Goal: Communication & Community: Answer question/provide support

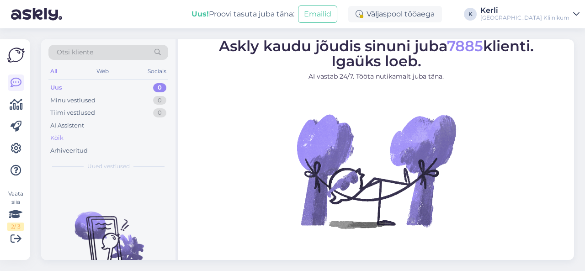
click at [73, 135] on div "Kõik" at bounding box center [108, 138] width 120 height 13
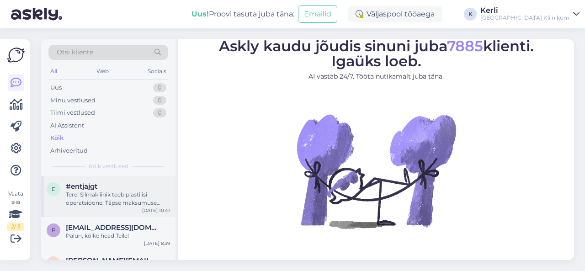
click at [97, 190] on span "#entjajgt" at bounding box center [82, 186] width 32 height 8
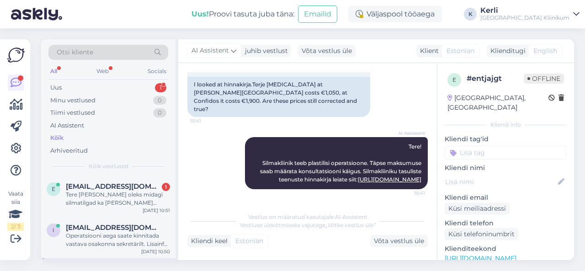
scroll to position [100, 0]
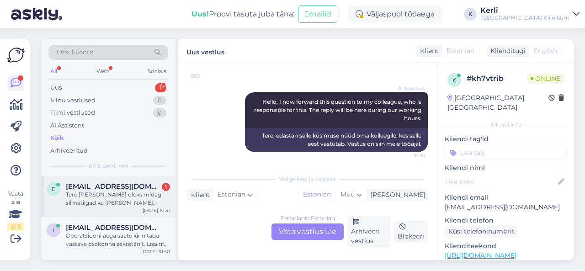
click at [100, 200] on div "Tere [PERSON_NAME] oleks midagi silmatilgad ka [PERSON_NAME] natuke leevendavad…" at bounding box center [118, 199] width 104 height 16
click at [305, 227] on div "Estonian to Estonian Võta vestlus üle" at bounding box center [308, 232] width 72 height 16
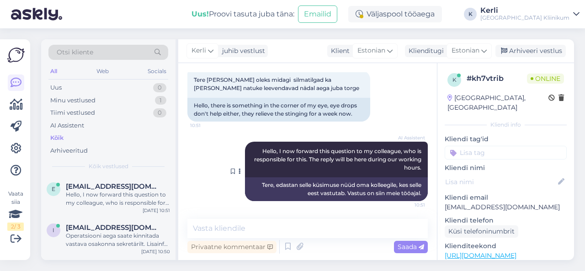
scroll to position [50, 0]
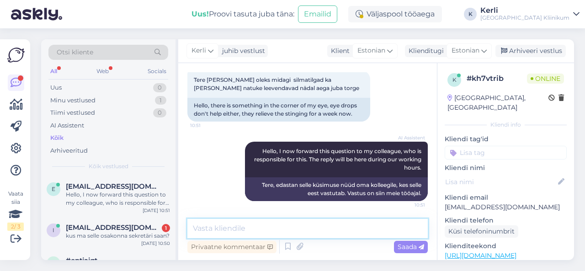
click at [317, 234] on textarea at bounding box center [307, 228] width 240 height 19
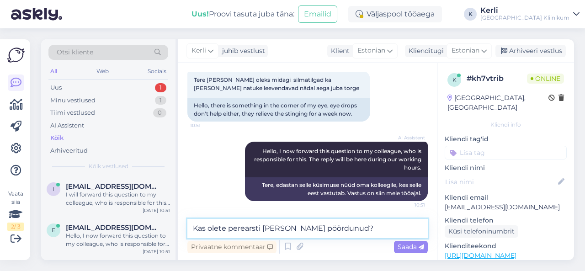
type textarea "Kas olete perearsti [PERSON_NAME] pöördunud?"
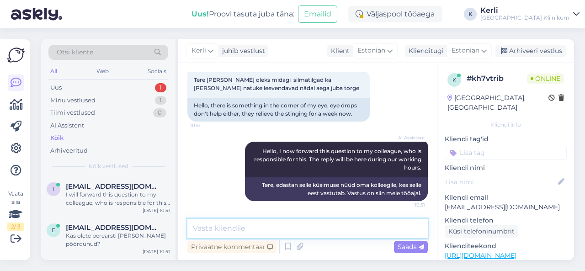
scroll to position [90, 0]
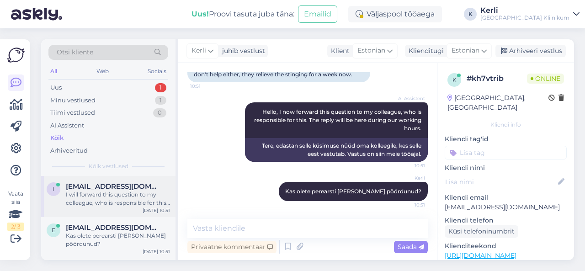
click at [129, 204] on div "I will forward this question to my colleague, who is responsible for this. The …" at bounding box center [118, 199] width 104 height 16
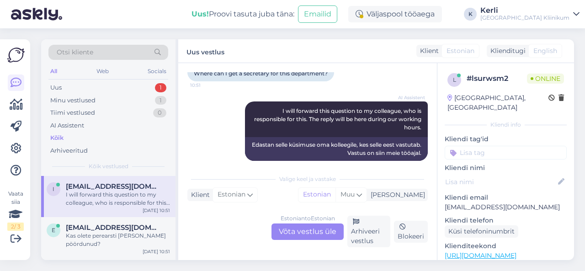
scroll to position [432, 0]
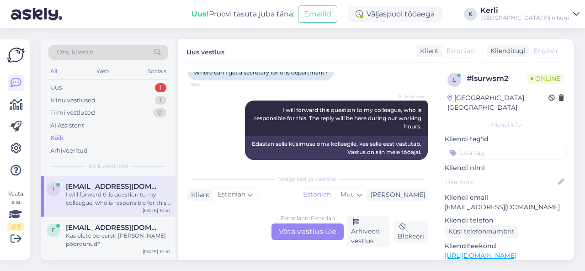
click at [305, 232] on div "Estonian to Estonian Võta vestlus üle" at bounding box center [308, 232] width 72 height 16
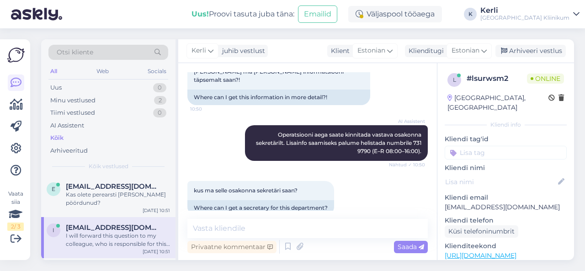
scroll to position [382, 0]
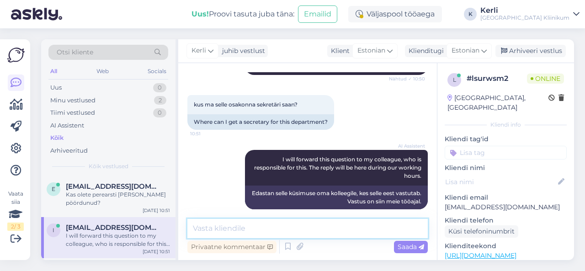
click at [334, 224] on textarea at bounding box center [307, 228] width 240 height 19
type textarea "M"
type textarea "Millisele operatsioonile Te minemas olete?"
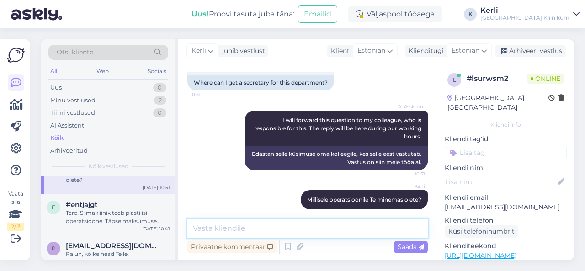
scroll to position [68, 0]
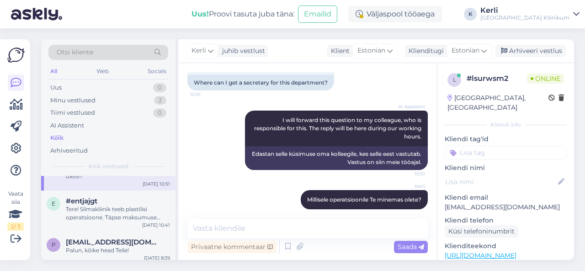
click at [77, 205] on div "Tere! Silmakliinik teeb plastilisi operatsioone. Täpse maksumuse saab määrata k…" at bounding box center [118, 213] width 104 height 16
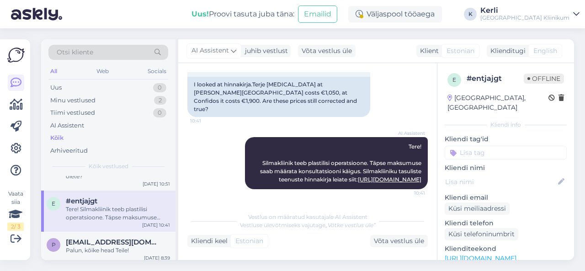
scroll to position [0, 0]
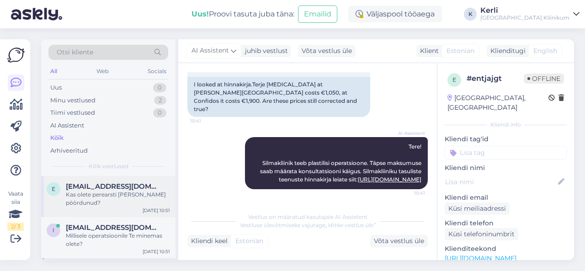
click at [77, 198] on div "e [EMAIL_ADDRESS][DOMAIN_NAME] Kas olete perearsti [PERSON_NAME] pöördunud? [DA…" at bounding box center [108, 196] width 134 height 41
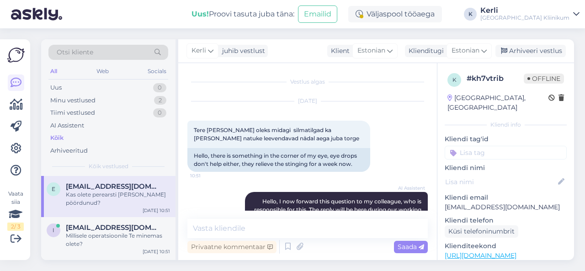
scroll to position [90, 0]
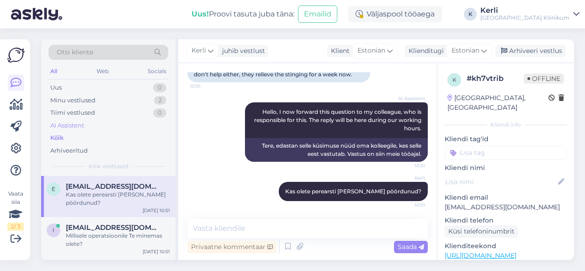
click at [91, 124] on div "AI Assistent" at bounding box center [108, 125] width 120 height 13
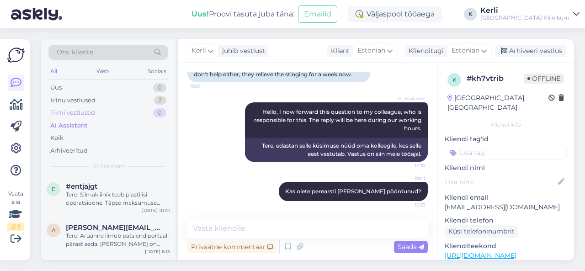
click at [139, 108] on div "Tiimi vestlused 0" at bounding box center [108, 113] width 120 height 13
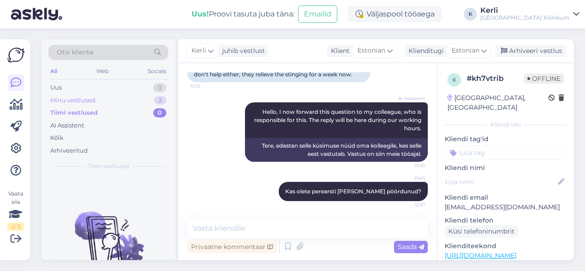
click at [125, 94] on div "Minu vestlused 2" at bounding box center [108, 100] width 120 height 13
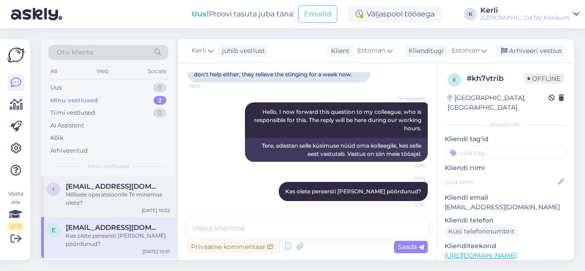
click at [146, 203] on div "Millisele operatsioonile Te minemas olete?" at bounding box center [118, 199] width 104 height 16
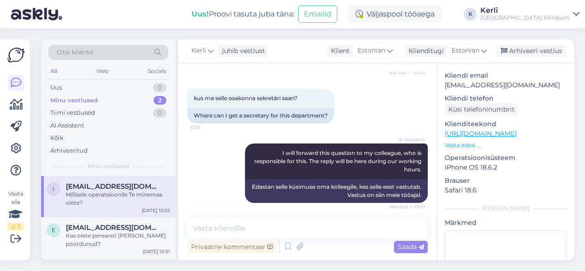
scroll to position [124, 0]
click at [472, 139] on p "Vaata edasi ..." at bounding box center [506, 143] width 122 height 8
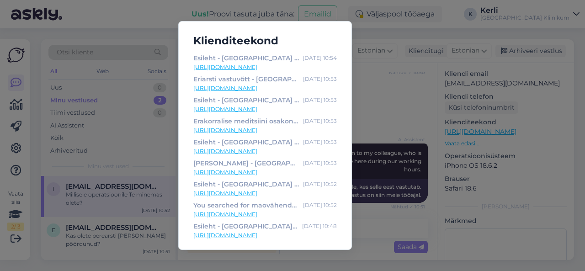
click at [394, 113] on div "Klienditeekond Esileht - [GEOGRAPHIC_DATA] Kliinikum [DATE] 10:54 [URL][DOMAIN_…" at bounding box center [292, 135] width 585 height 271
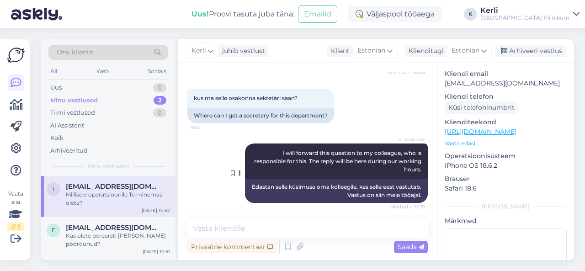
scroll to position [422, 0]
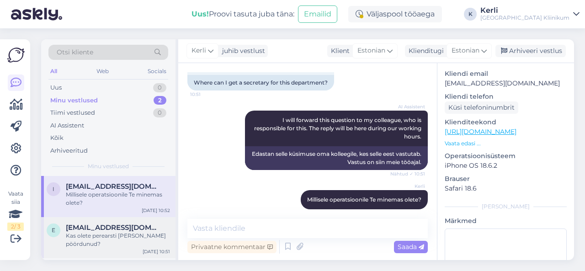
click at [125, 235] on div "Kas olete perearsti [PERSON_NAME] pöördunud?" at bounding box center [118, 240] width 104 height 16
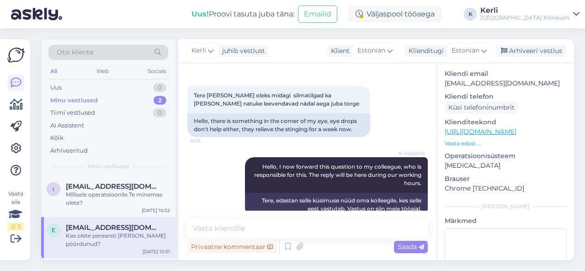
scroll to position [35, 0]
click at [467, 139] on p "Vaata edasi ..." at bounding box center [506, 143] width 122 height 8
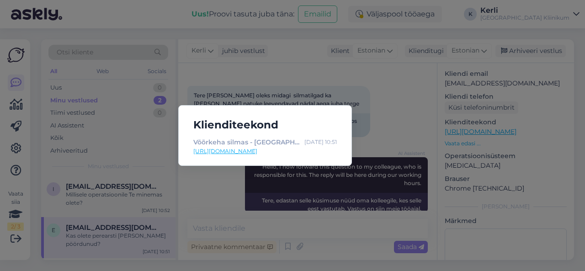
click at [313, 151] on link "[URL][DOMAIN_NAME]" at bounding box center [265, 151] width 144 height 8
click at [221, 83] on div "Klienditeekond Võõrkeha silmas - [GEOGRAPHIC_DATA] [GEOGRAPHIC_DATA] [DATE] 10:…" at bounding box center [292, 135] width 585 height 271
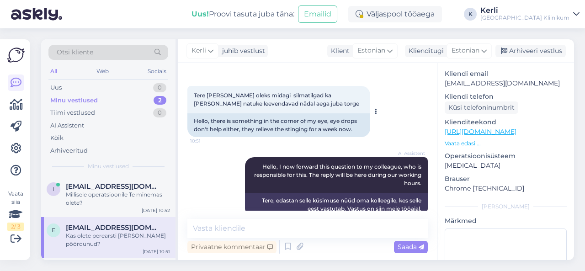
scroll to position [90, 0]
